Goal: Transaction & Acquisition: Purchase product/service

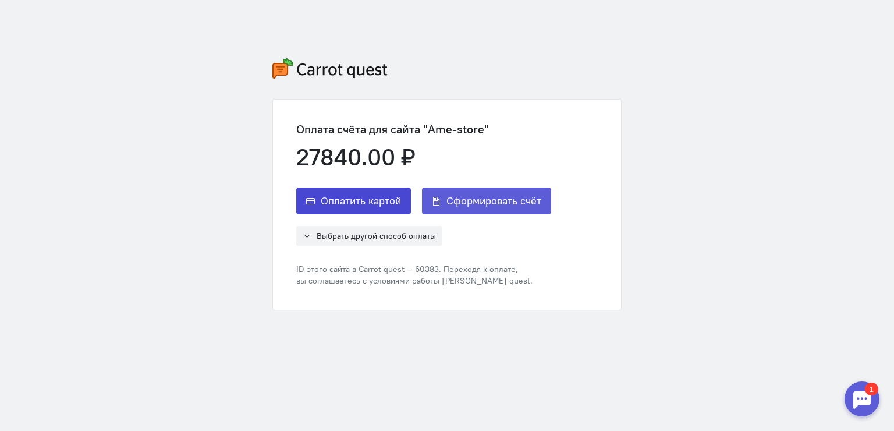
click at [374, 204] on span "Оплатить картой" at bounding box center [361, 201] width 80 height 14
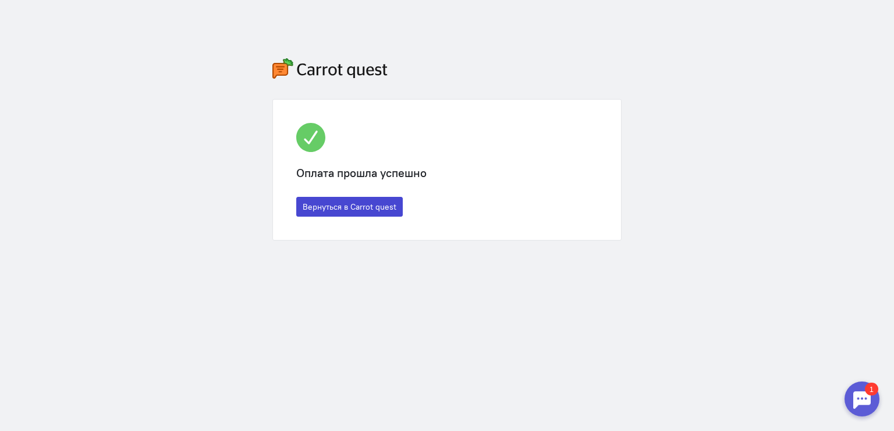
click at [351, 210] on button "Вернуться в Carrot quest" at bounding box center [349, 207] width 107 height 20
